Goal: Task Accomplishment & Management: Manage account settings

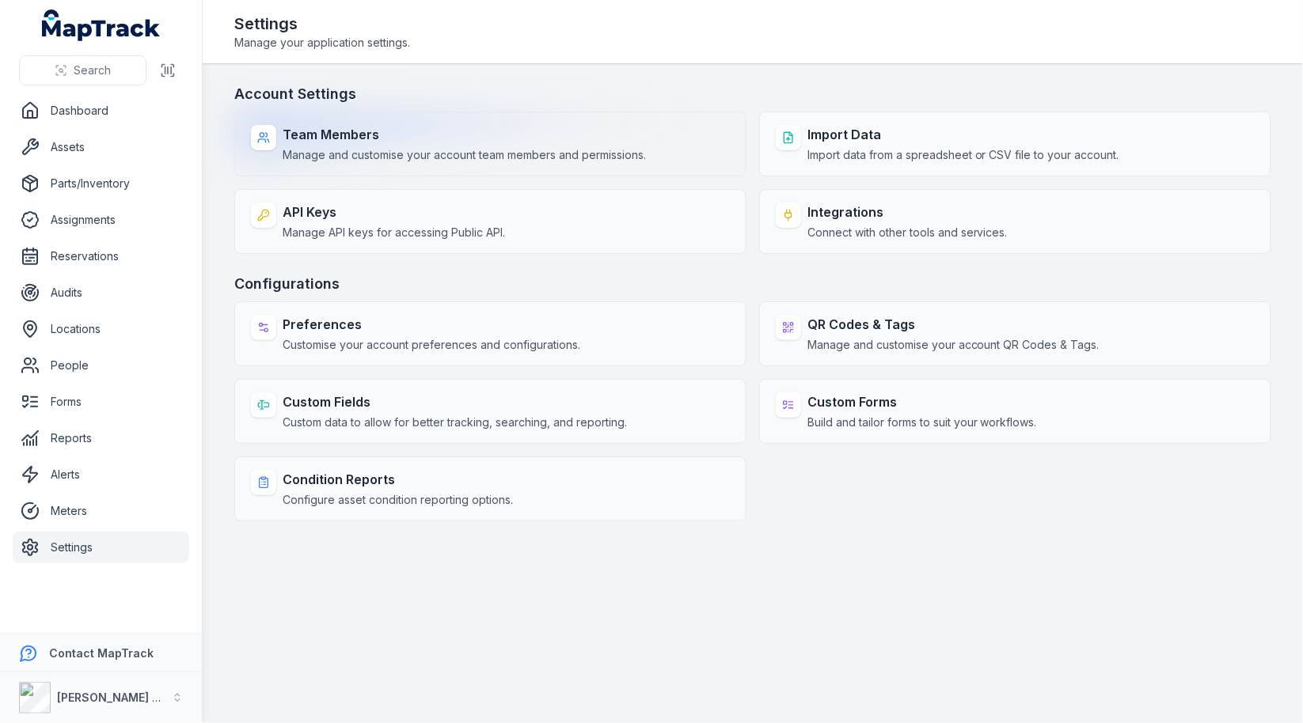
click at [317, 148] on span "Manage and customise your account team members and permissions." at bounding box center [464, 155] width 363 height 16
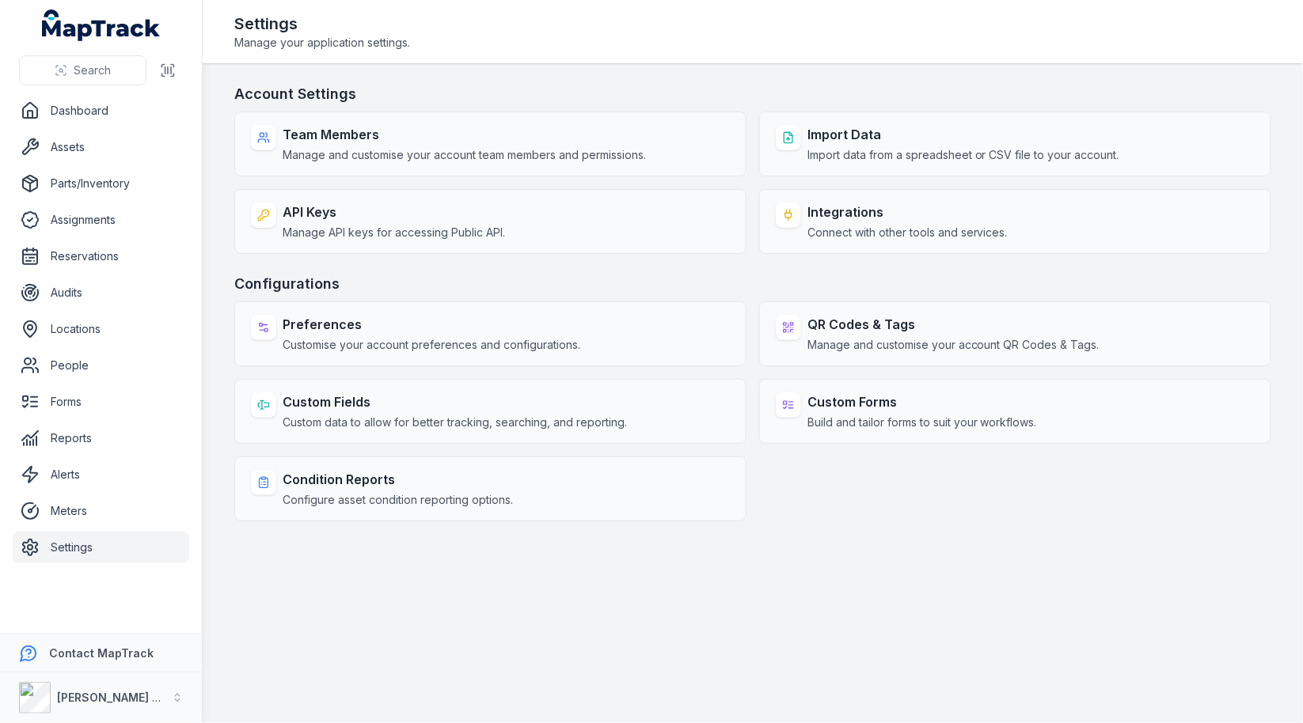
click at [579, 82] on main "Account Settings Team Members Manage and customise your account team members an…" at bounding box center [753, 393] width 1100 height 659
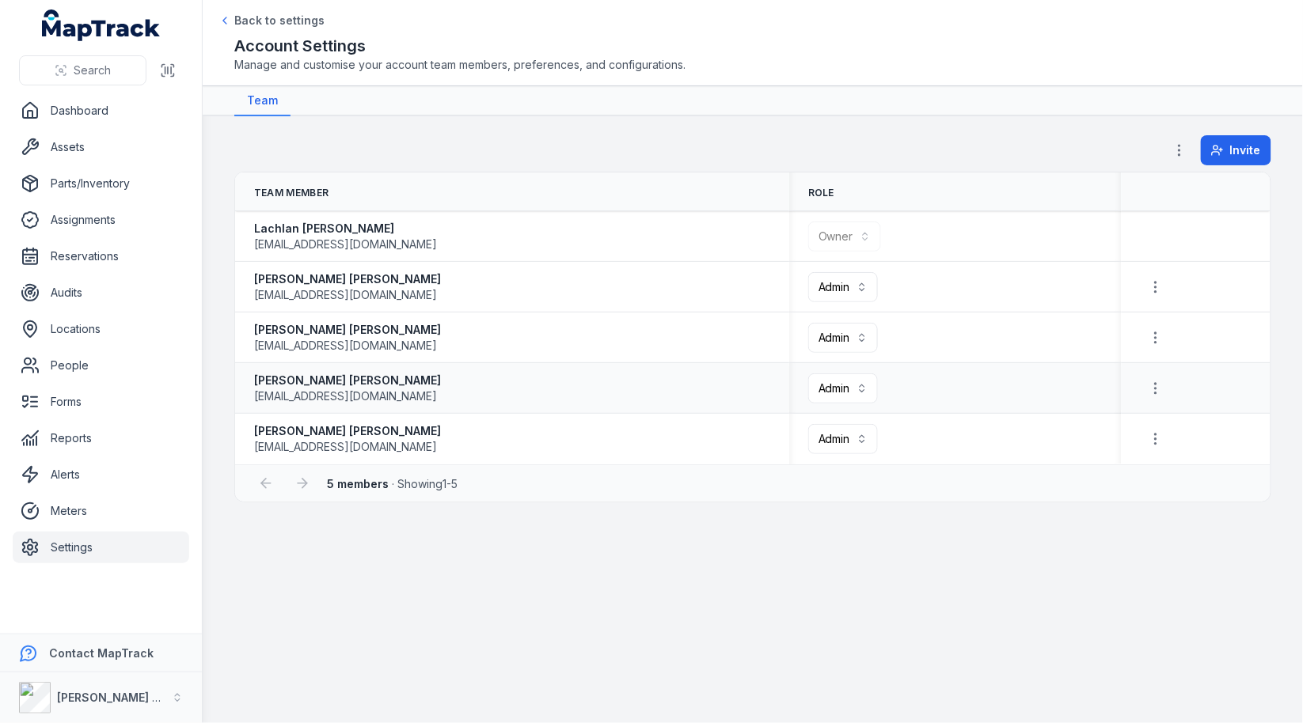
click at [669, 395] on div "[PERSON_NAME] [EMAIL_ADDRESS][DOMAIN_NAME]" at bounding box center [512, 389] width 516 height 32
click at [119, 684] on div "[PERSON_NAME] Asset Maintenance" at bounding box center [92, 698] width 146 height 32
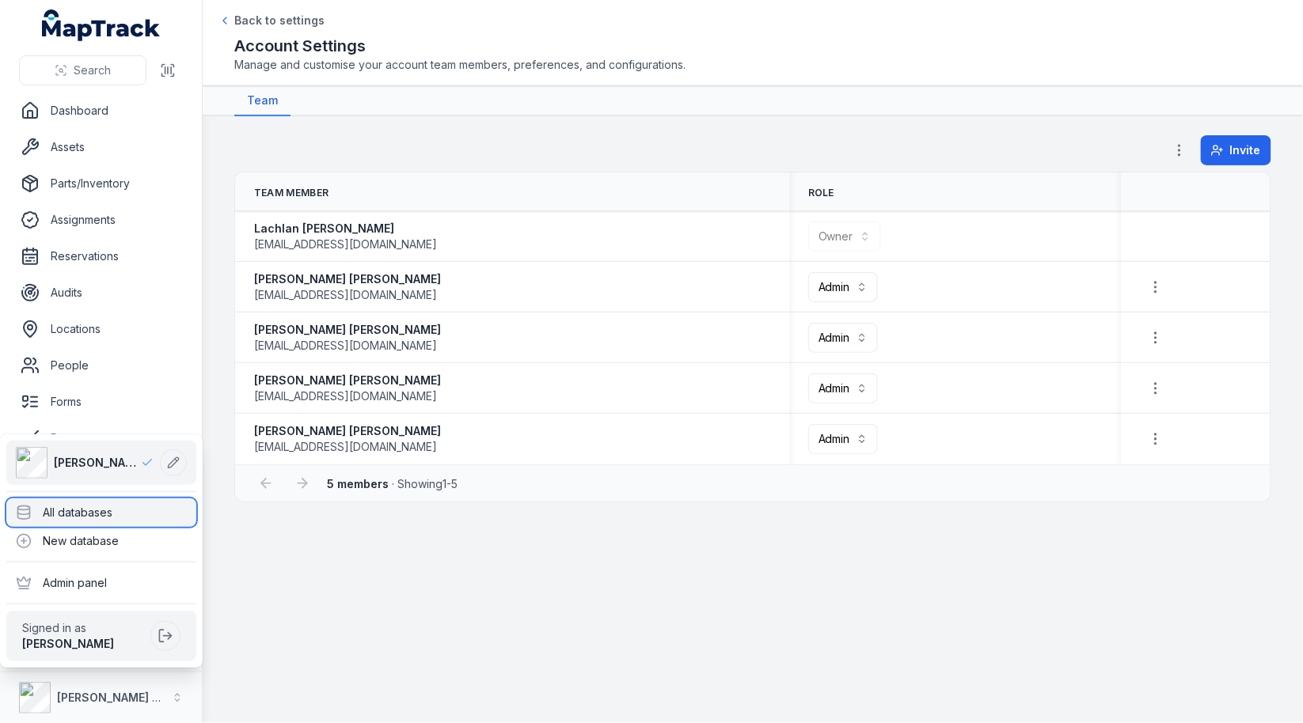
click at [129, 511] on div "All databases" at bounding box center [101, 513] width 190 height 28
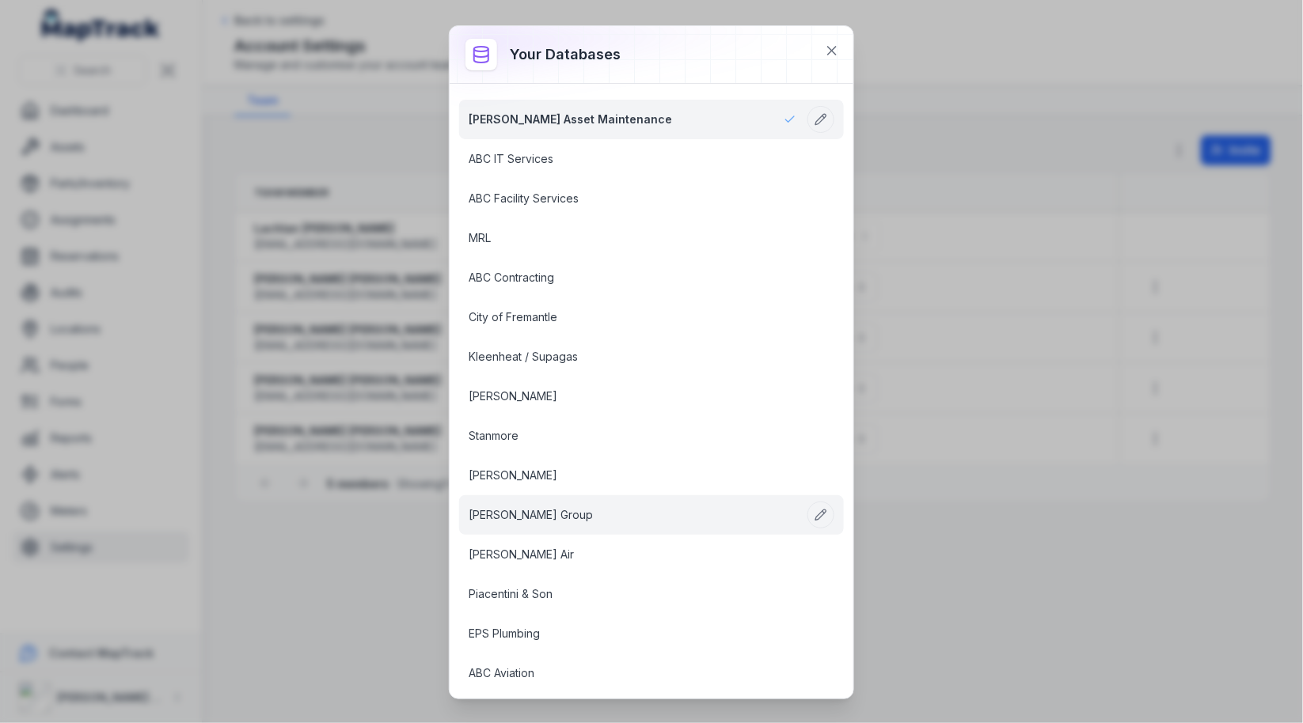
click at [547, 513] on link "[PERSON_NAME] Group" at bounding box center [632, 515] width 328 height 16
